Goal: Find contact information: Find contact information

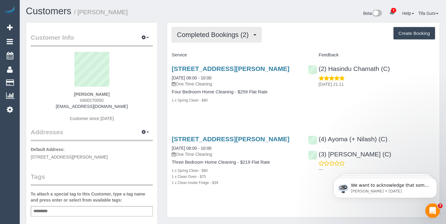
click at [228, 33] on span "Completed Bookings (2)" at bounding box center [214, 35] width 75 height 8
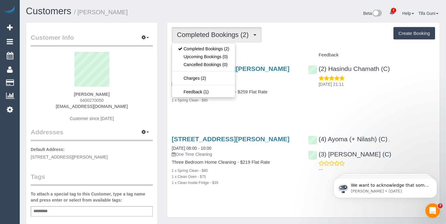
click at [121, 117] on div "[PERSON_NAME] 0400270050 [EMAIL_ADDRESS][DOMAIN_NAME] Customer since [DATE]" at bounding box center [92, 90] width 122 height 76
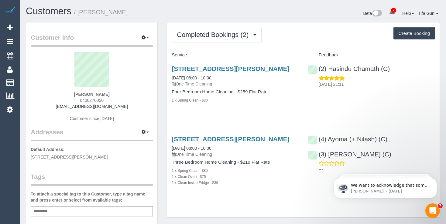
drag, startPoint x: 107, startPoint y: 99, endPoint x: 76, endPoint y: 100, distance: 31.6
click at [76, 100] on div "[PERSON_NAME] 0400270050 [EMAIL_ADDRESS][DOMAIN_NAME] Customer since [DATE]" at bounding box center [92, 90] width 122 height 76
copy span "0400270050"
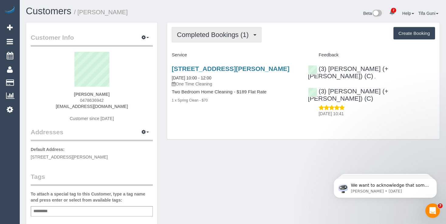
click at [224, 42] on button "Completed Bookings (1)" at bounding box center [217, 34] width 90 height 15
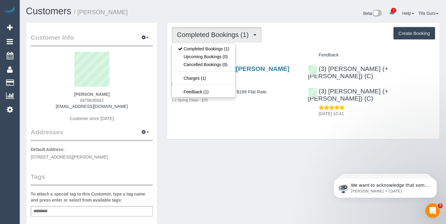
click at [103, 124] on div "Kaia Camomot 0478636942 klrcamomot@gmail.com Customer since 2025" at bounding box center [92, 90] width 122 height 76
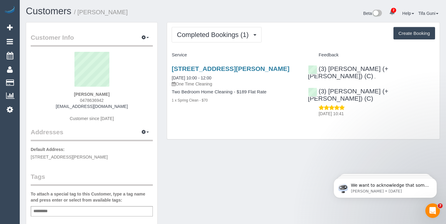
drag, startPoint x: 108, startPoint y: 99, endPoint x: 77, endPoint y: 100, distance: 31.0
click at [77, 100] on div "Kaia Camomot 0478636942 klrcamomot@gmail.com Customer since 2025" at bounding box center [92, 90] width 122 height 76
copy span "0478636942"
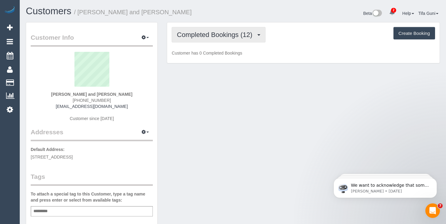
click at [198, 36] on span "Completed Bookings (12)" at bounding box center [216, 35] width 78 height 8
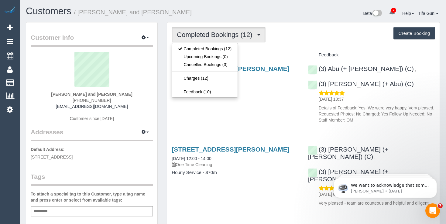
click at [78, 131] on legend "Addresses Manage Addresses Add New Address" at bounding box center [92, 100] width 122 height 83
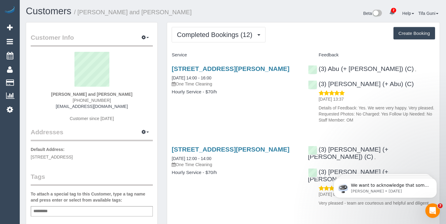
drag, startPoint x: 112, startPoint y: 97, endPoint x: 73, endPoint y: 99, distance: 39.8
click at [73, 99] on div "Roisin Bhamjee and Denis Walsh +61432798226 roisin.bhamjee@gmail.com Customer s…" at bounding box center [92, 90] width 122 height 76
copy span "+61432798226"
